Goal: Transaction & Acquisition: Purchase product/service

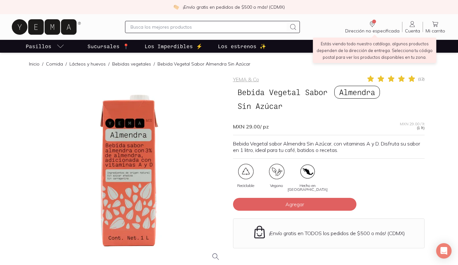
click at [378, 30] on span "Dirección no especificada" at bounding box center [372, 31] width 54 height 6
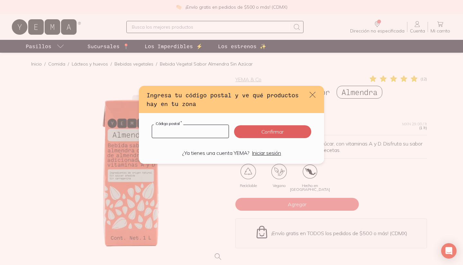
click at [173, 134] on input "default" at bounding box center [190, 131] width 76 height 13
type input "14160"
click at [252, 133] on button "Confirmar" at bounding box center [272, 131] width 77 height 13
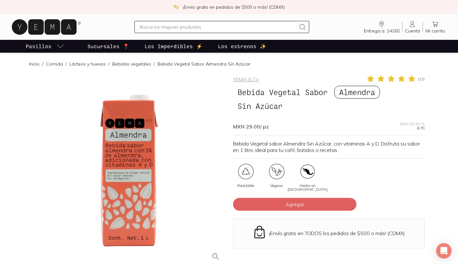
click at [435, 31] on span "Mi carrito" at bounding box center [436, 31] width 20 height 6
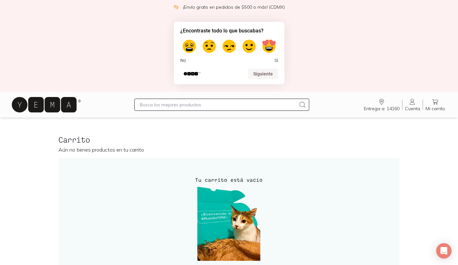
click at [418, 103] on link "Cuenta Cuenta" at bounding box center [412, 104] width 20 height 13
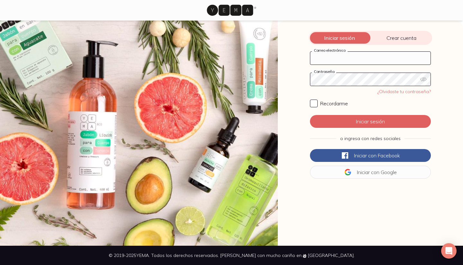
click at [354, 59] on input "Correo electrónico" at bounding box center [370, 58] width 120 height 13
type input "[EMAIL_ADDRESS][DOMAIN_NAME]"
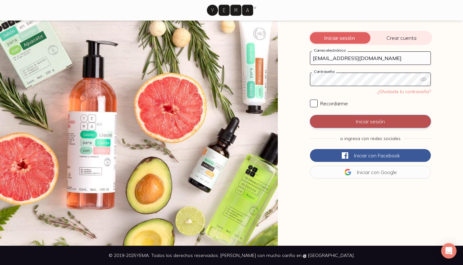
click at [367, 121] on button "Iniciar sesión" at bounding box center [370, 121] width 121 height 13
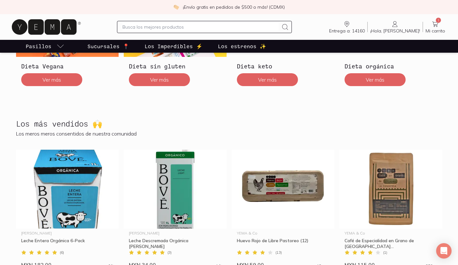
scroll to position [238, 0]
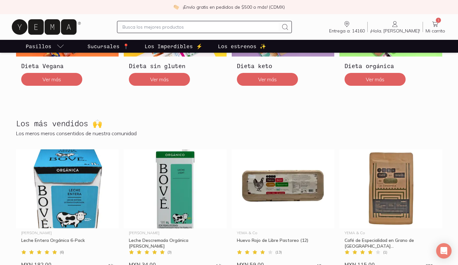
click at [431, 31] on span "Mi carrito" at bounding box center [436, 31] width 20 height 6
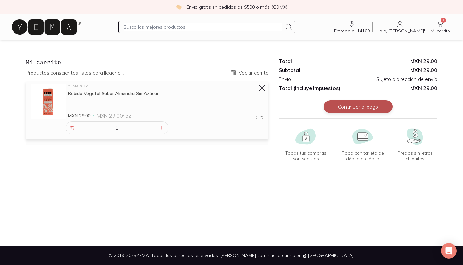
click at [375, 105] on button "Continuar al pago" at bounding box center [358, 106] width 69 height 13
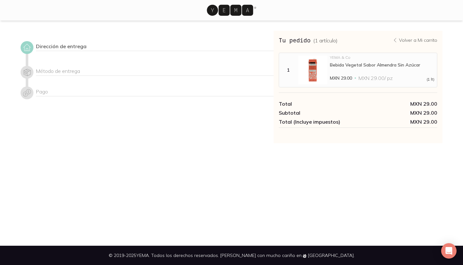
click at [413, 38] on p "Volver a Mi carrito" at bounding box center [418, 40] width 38 height 6
